Goal: Transaction & Acquisition: Subscribe to service/newsletter

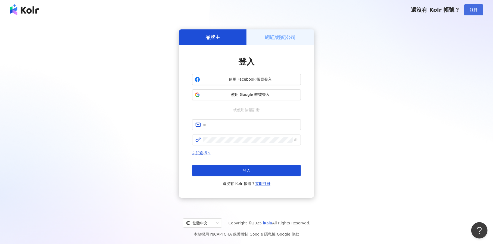
click at [478, 9] on span "註冊" at bounding box center [474, 10] width 8 height 4
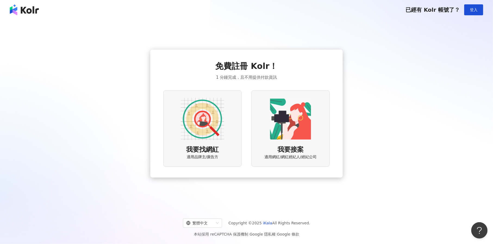
click at [192, 131] on img at bounding box center [203, 119] width 44 height 44
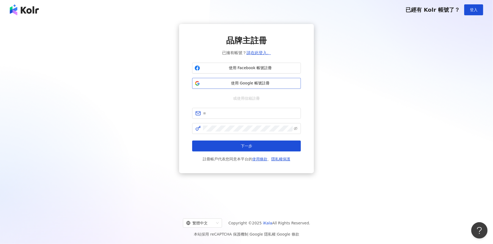
click at [237, 87] on button "使用 Google 帳號註冊" at bounding box center [246, 83] width 109 height 11
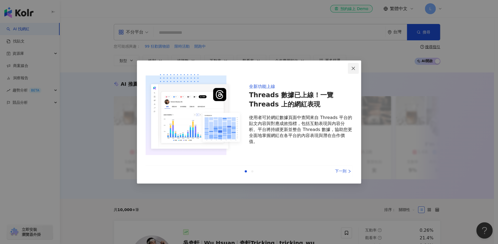
click at [352, 69] on icon "close" at bounding box center [353, 68] width 4 height 4
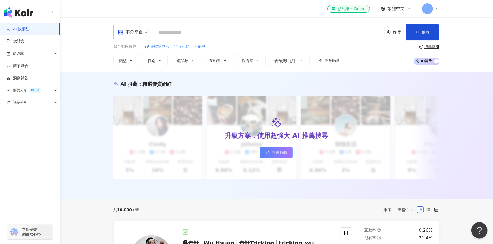
click at [427, 8] on span "L" at bounding box center [428, 9] width 2 height 6
click at [270, 3] on div "el-icon-cs 預約線上 Demo 繁體中文 L" at bounding box center [276, 8] width 326 height 17
click at [277, 151] on span "升級解鎖" at bounding box center [279, 152] width 15 height 4
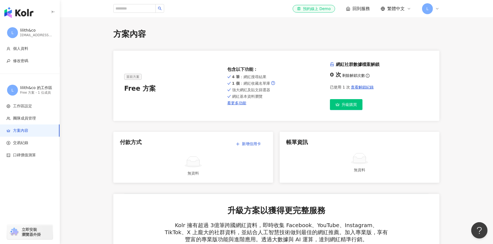
click at [354, 105] on span "升級購買" at bounding box center [349, 104] width 15 height 4
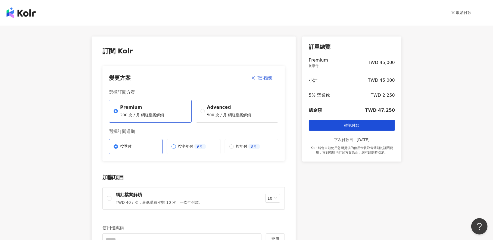
click at [180, 148] on p "按半年付" at bounding box center [185, 146] width 15 height 5
click at [249, 145] on p "8 折" at bounding box center [255, 146] width 12 height 5
click at [28, 19] on div "取消付款" at bounding box center [246, 13] width 493 height 26
click at [28, 13] on img at bounding box center [21, 12] width 29 height 11
